Goal: Book appointment/travel/reservation

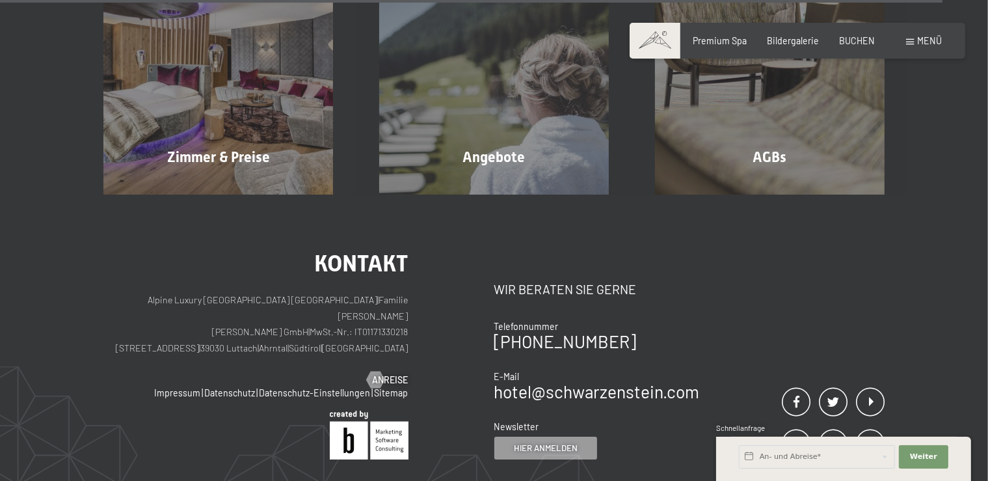
scroll to position [4017, 0]
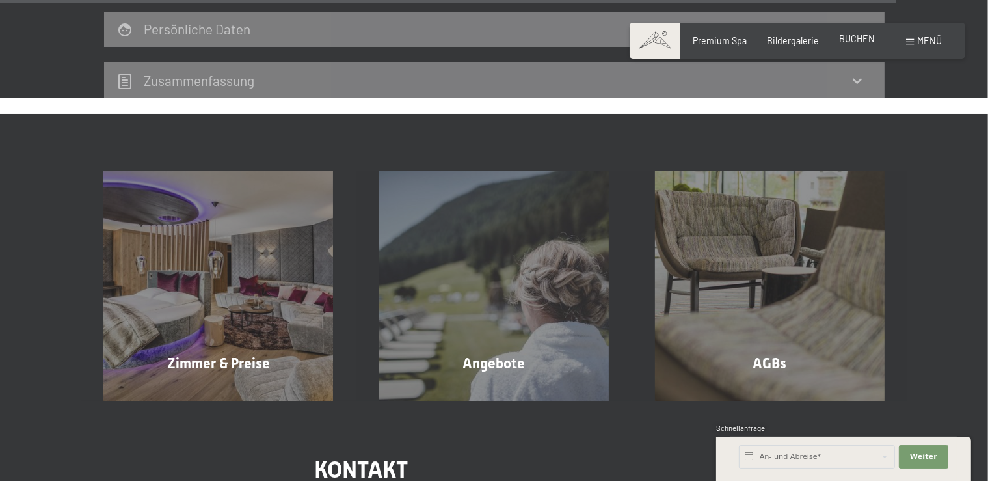
click at [849, 40] on span "BUCHEN" at bounding box center [857, 38] width 36 height 11
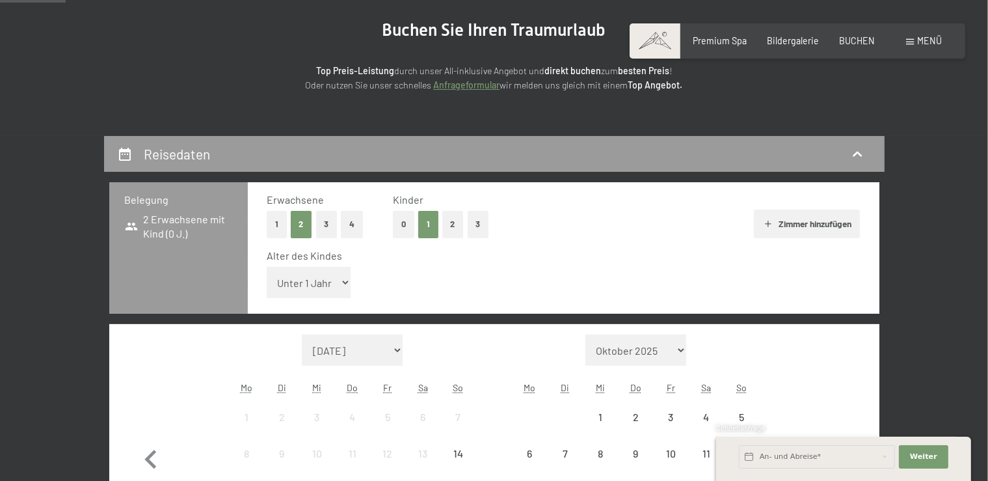
scroll to position [137, 0]
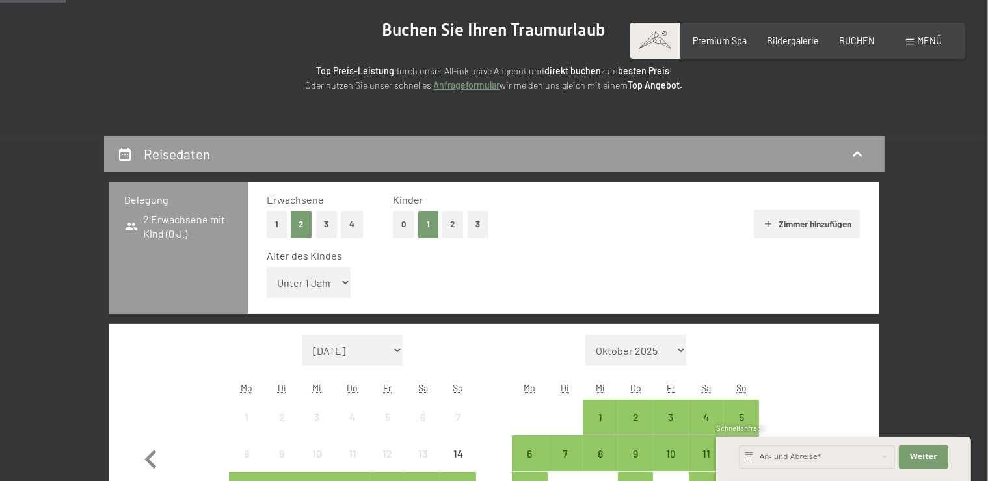
select select "11"
click option "11 Jahre" at bounding box center [0, 0] width 0 height 0
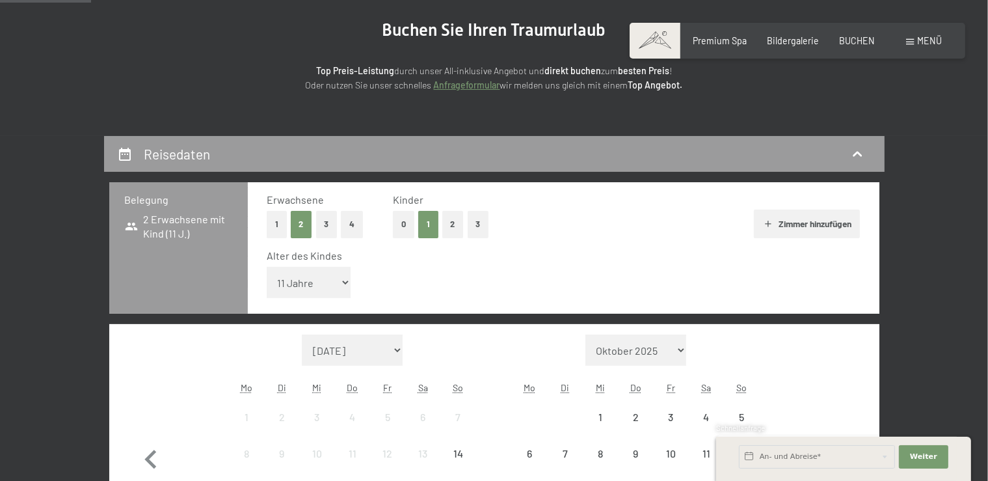
click at [834, 441] on icon "button" at bounding box center [838, 460] width 38 height 38
click at [835, 441] on icon "button" at bounding box center [838, 460] width 38 height 38
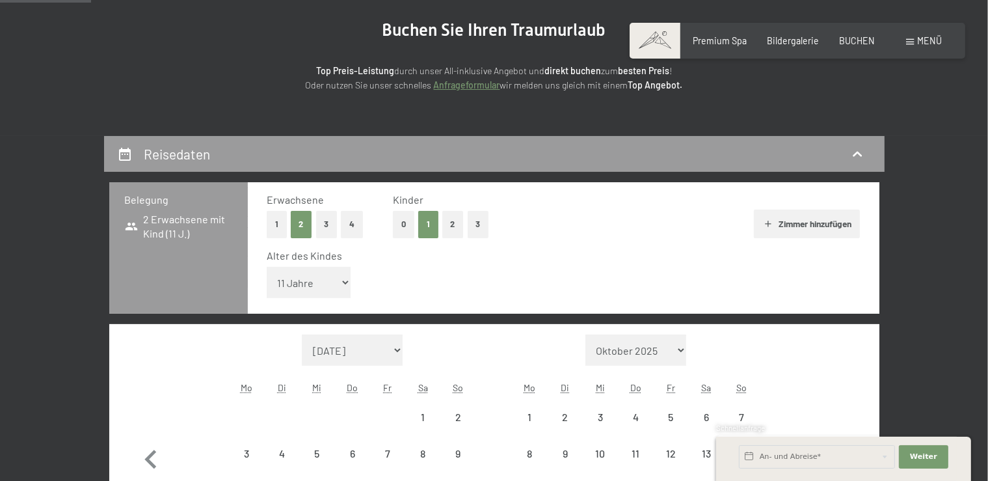
click at [835, 441] on icon "button" at bounding box center [838, 460] width 38 height 38
click at [835, 459] on icon "button" at bounding box center [838, 478] width 38 height 38
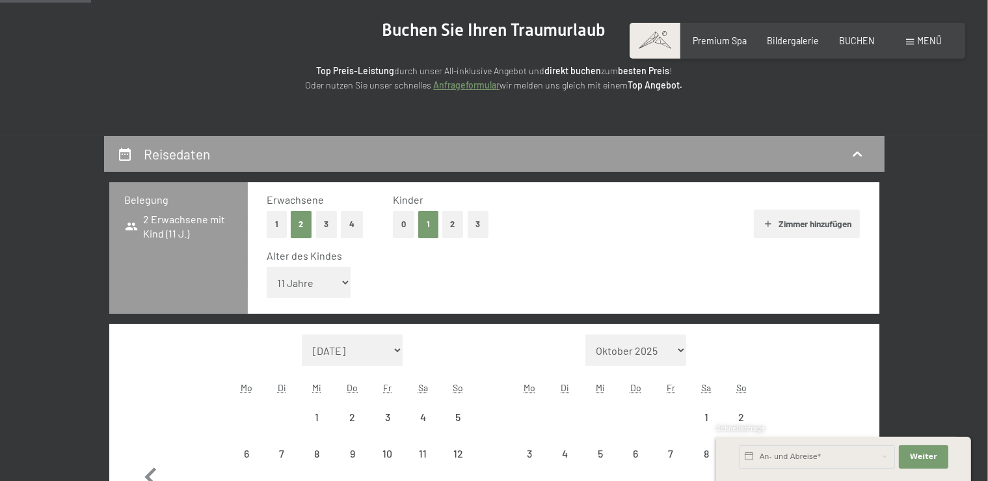
click at [835, 334] on button "button" at bounding box center [838, 474] width 38 height 280
click at [834, 334] on button "button" at bounding box center [838, 474] width 38 height 280
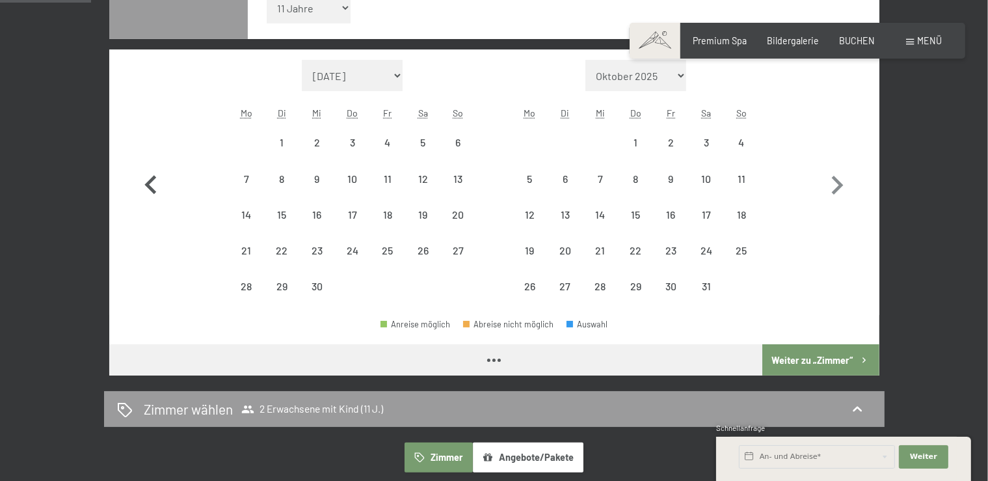
click at [156, 178] on icon "button" at bounding box center [151, 186] width 38 height 38
click at [156, 178] on button "button" at bounding box center [151, 182] width 38 height 245
select select "2026-07-01"
select select "2026-08-01"
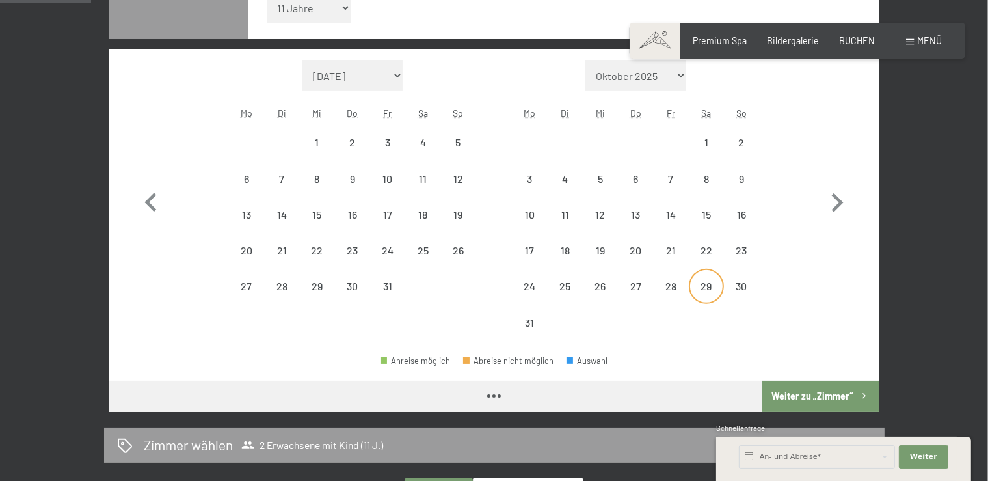
select select "2026-07-01"
select select "2026-08-01"
select select "2026-07-01"
select select "2026-08-01"
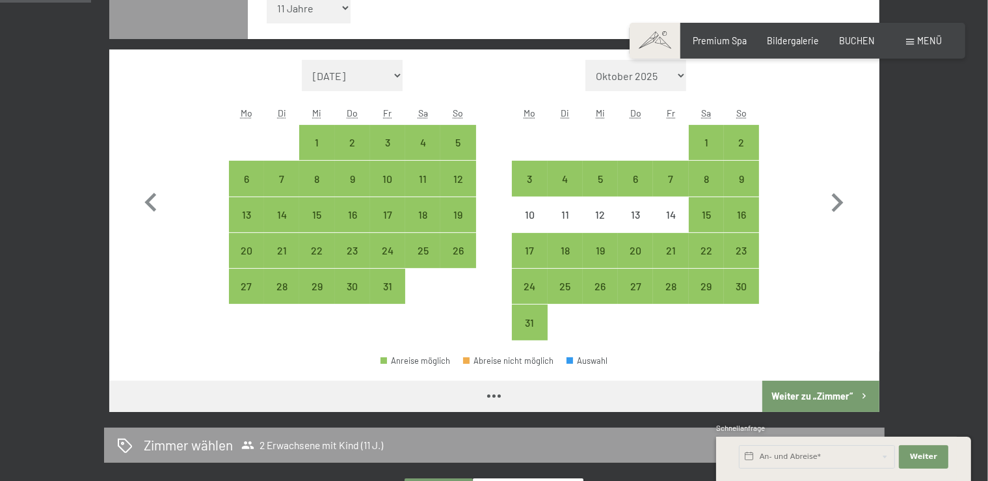
select select "2026-07-01"
select select "2026-08-01"
click at [527, 245] on div "17" at bounding box center [529, 261] width 33 height 33
select select "2026-07-01"
select select "2026-08-01"
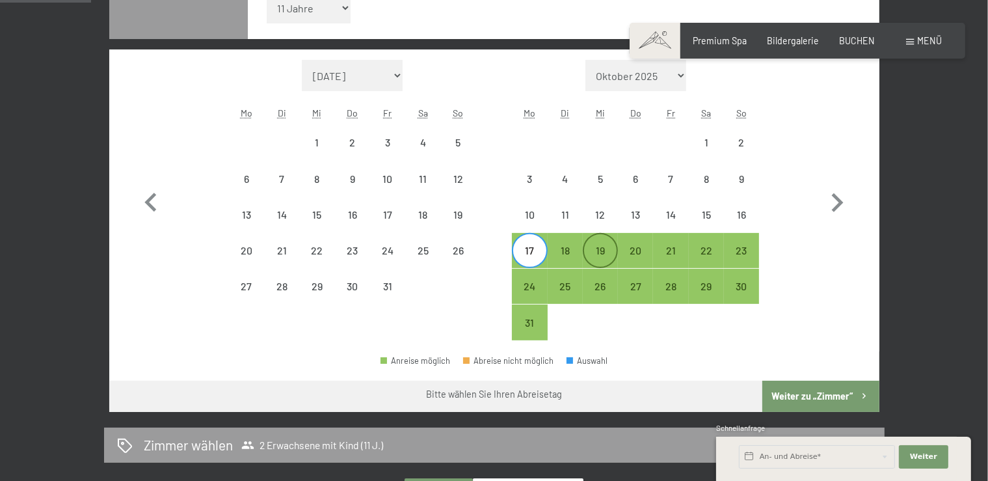
click at [603, 249] on div "19" at bounding box center [600, 261] width 33 height 33
select select "2026-07-01"
select select "2026-08-01"
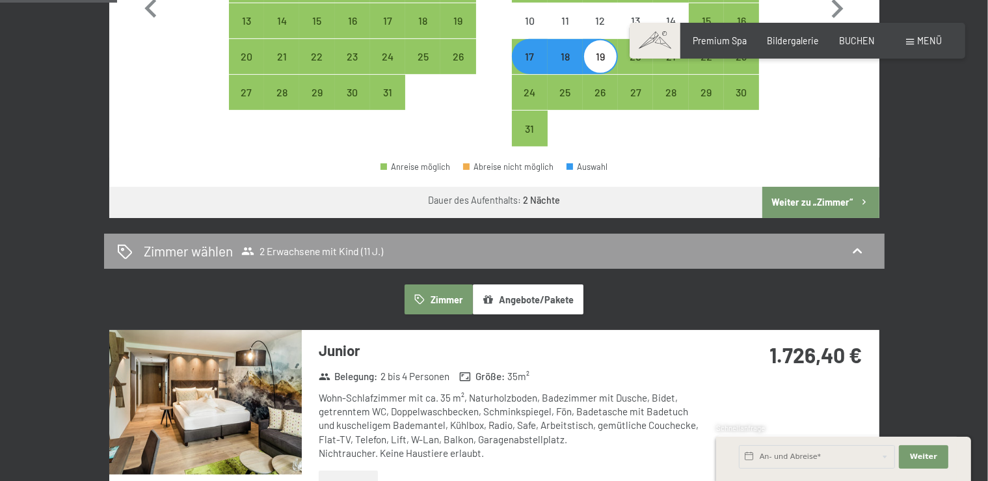
scroll to position [687, 0]
